Goal: Find specific page/section

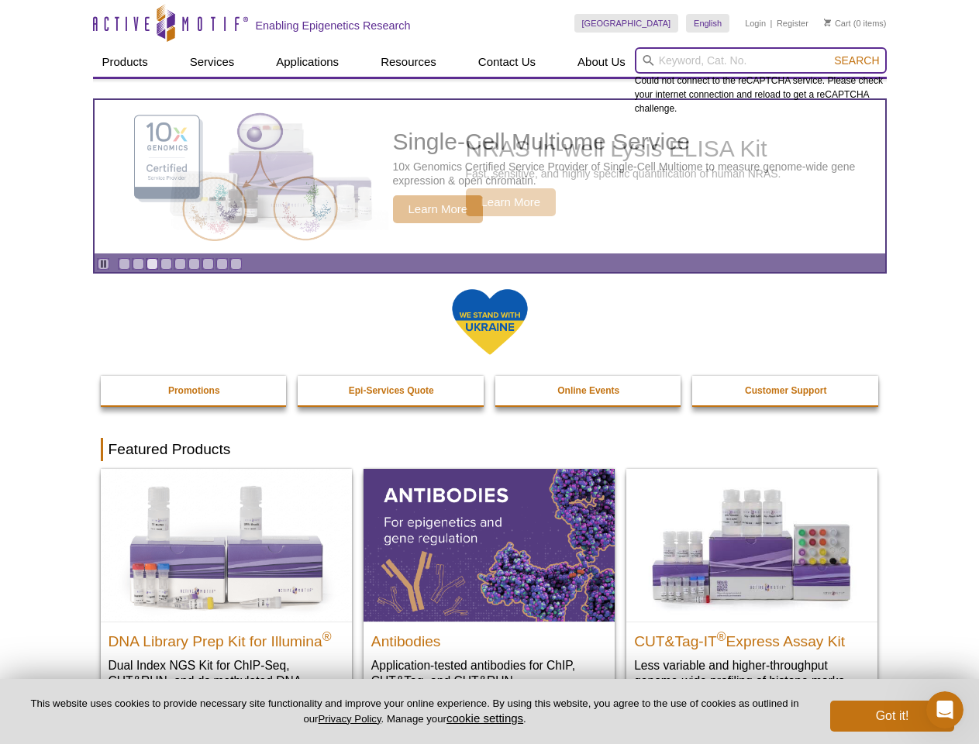
click at [761, 60] on input "search" at bounding box center [761, 60] width 252 height 26
click at [857, 60] on span "Search" at bounding box center [856, 60] width 45 height 12
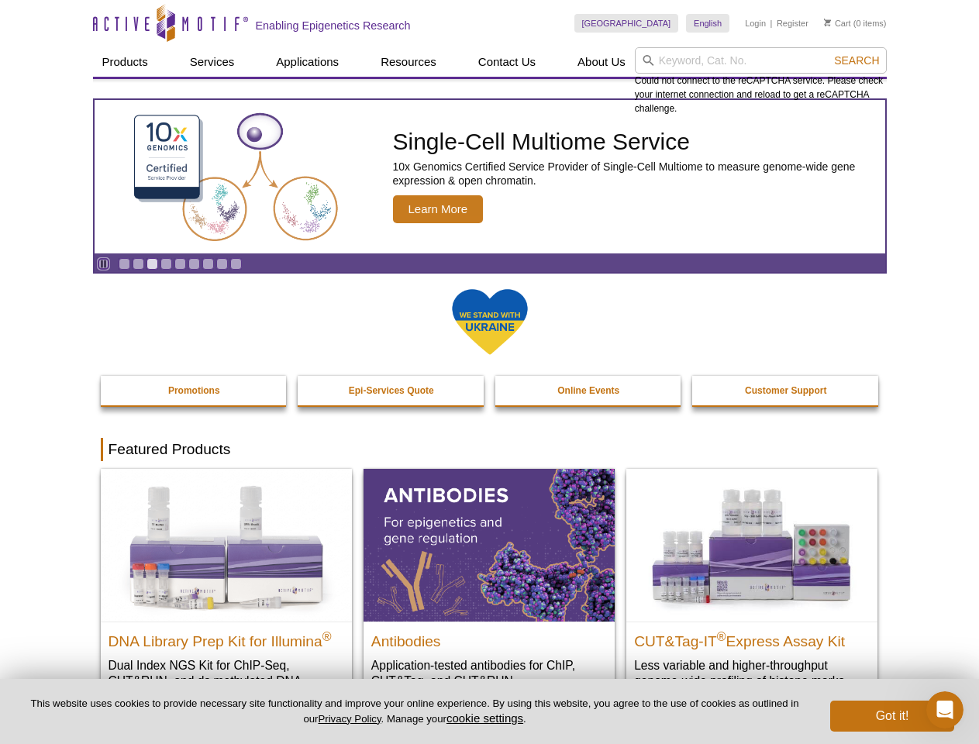
click at [103, 264] on icon "Pause" at bounding box center [103, 264] width 10 height 10
click at [124, 264] on link "Go to slide 1" at bounding box center [125, 264] width 12 height 12
click at [138, 264] on link "Go to slide 2" at bounding box center [139, 264] width 12 height 12
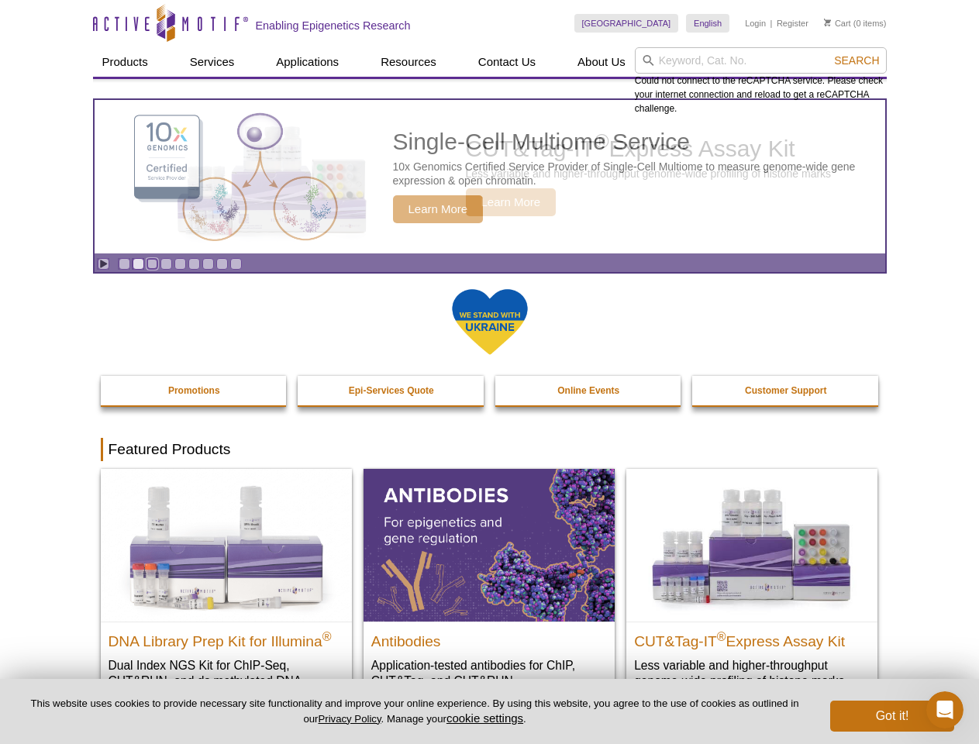
click at [152, 264] on link "Go to slide 3" at bounding box center [153, 264] width 12 height 12
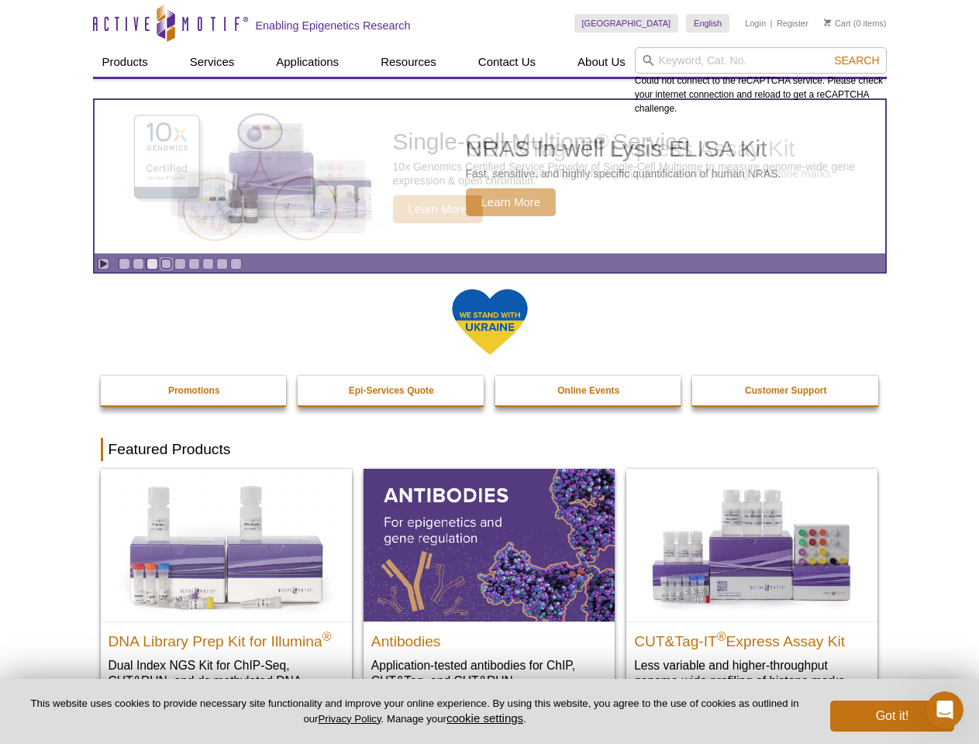
click at [166, 264] on link "Go to slide 4" at bounding box center [167, 264] width 12 height 12
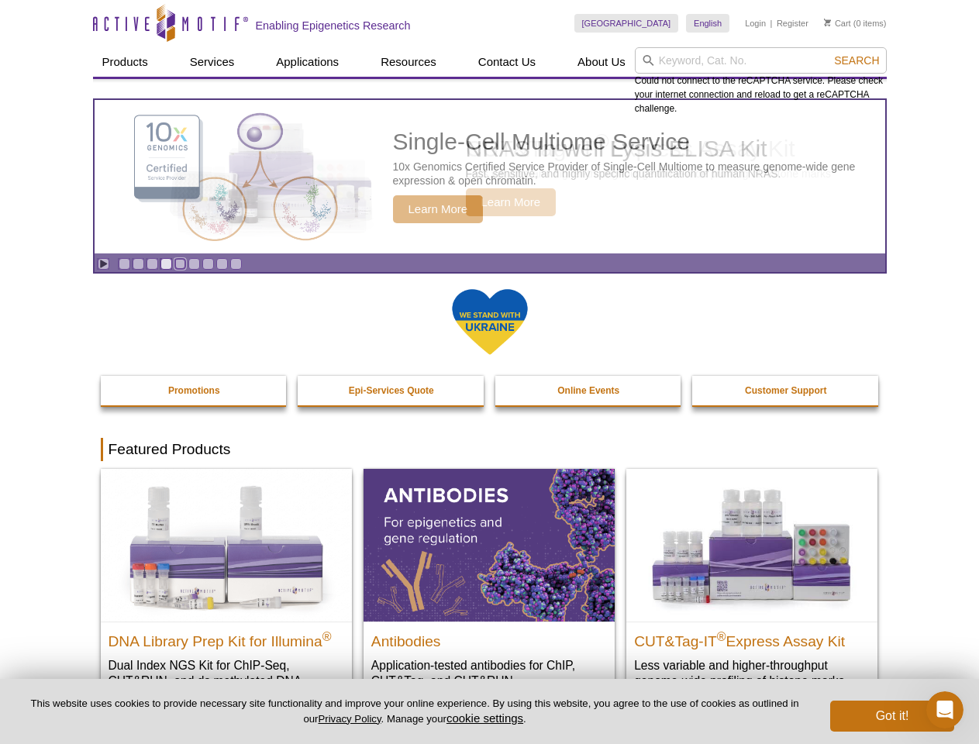
click at [180, 264] on link "Go to slide 5" at bounding box center [180, 264] width 12 height 12
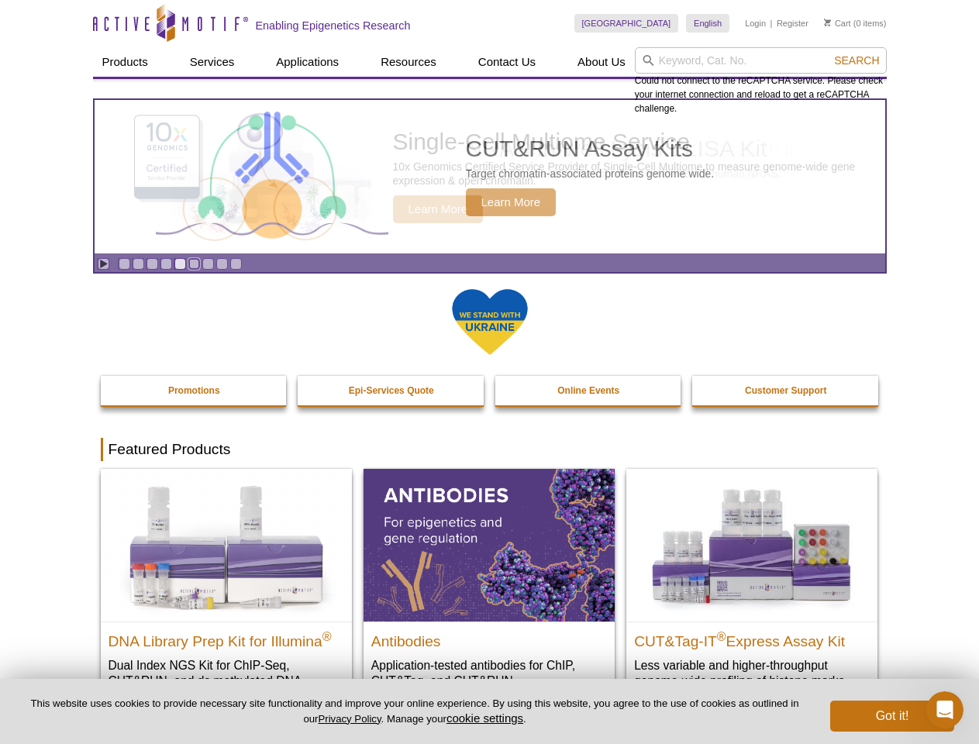
click at [194, 264] on link "Go to slide 6" at bounding box center [194, 264] width 12 height 12
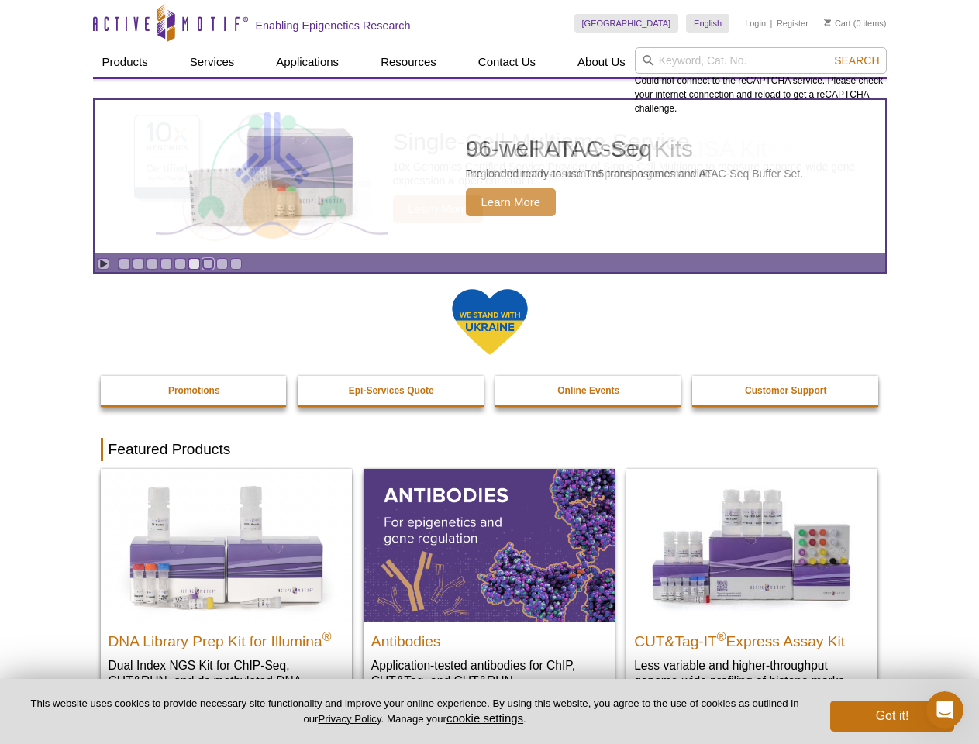
click at [208, 264] on link "Go to slide 7" at bounding box center [208, 264] width 12 height 12
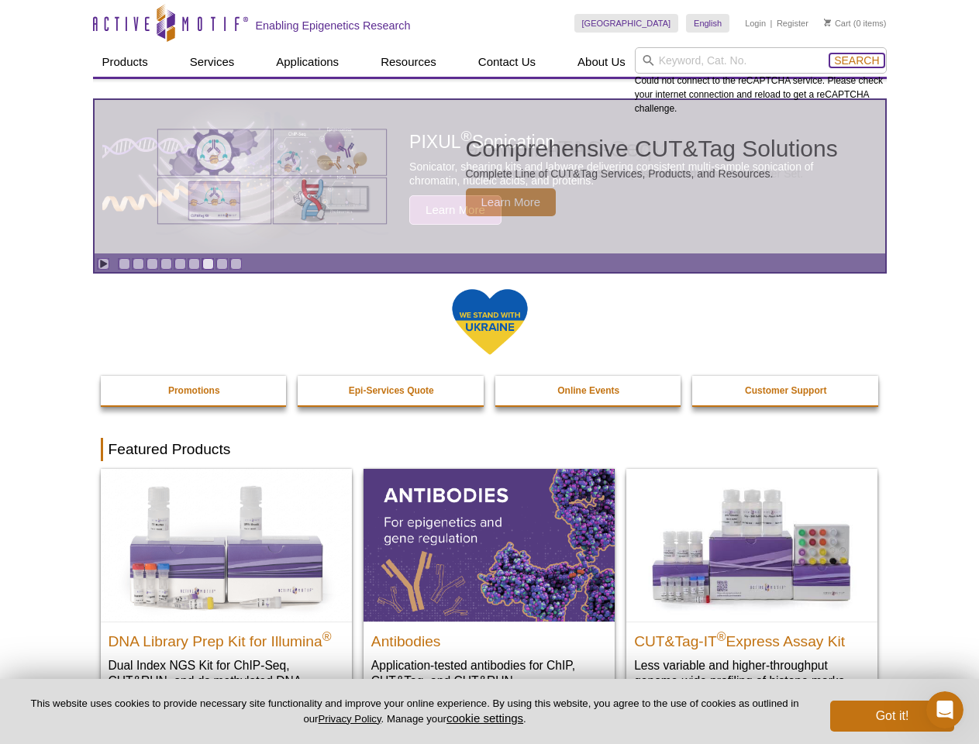
click at [857, 60] on span "Search" at bounding box center [856, 60] width 45 height 12
